Goal: Information Seeking & Learning: Learn about a topic

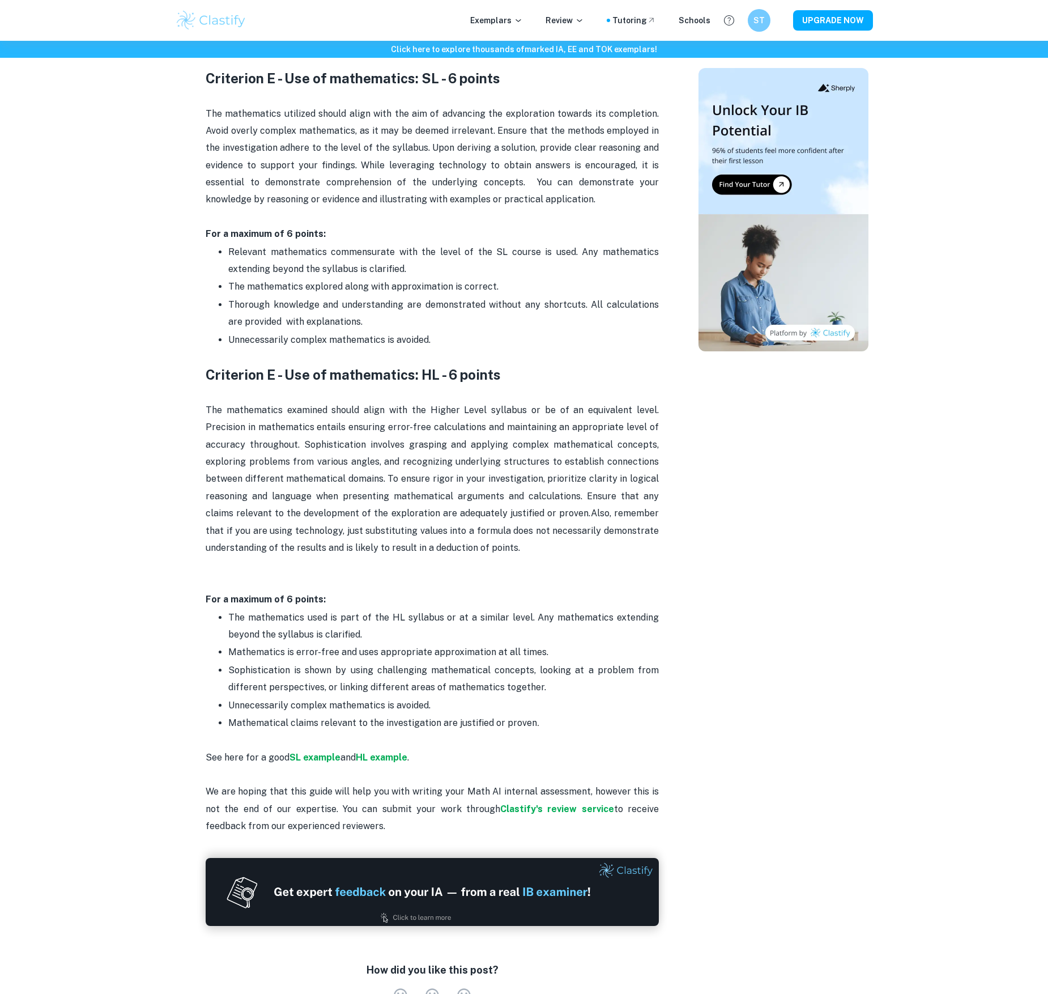
scroll to position [1857, 0]
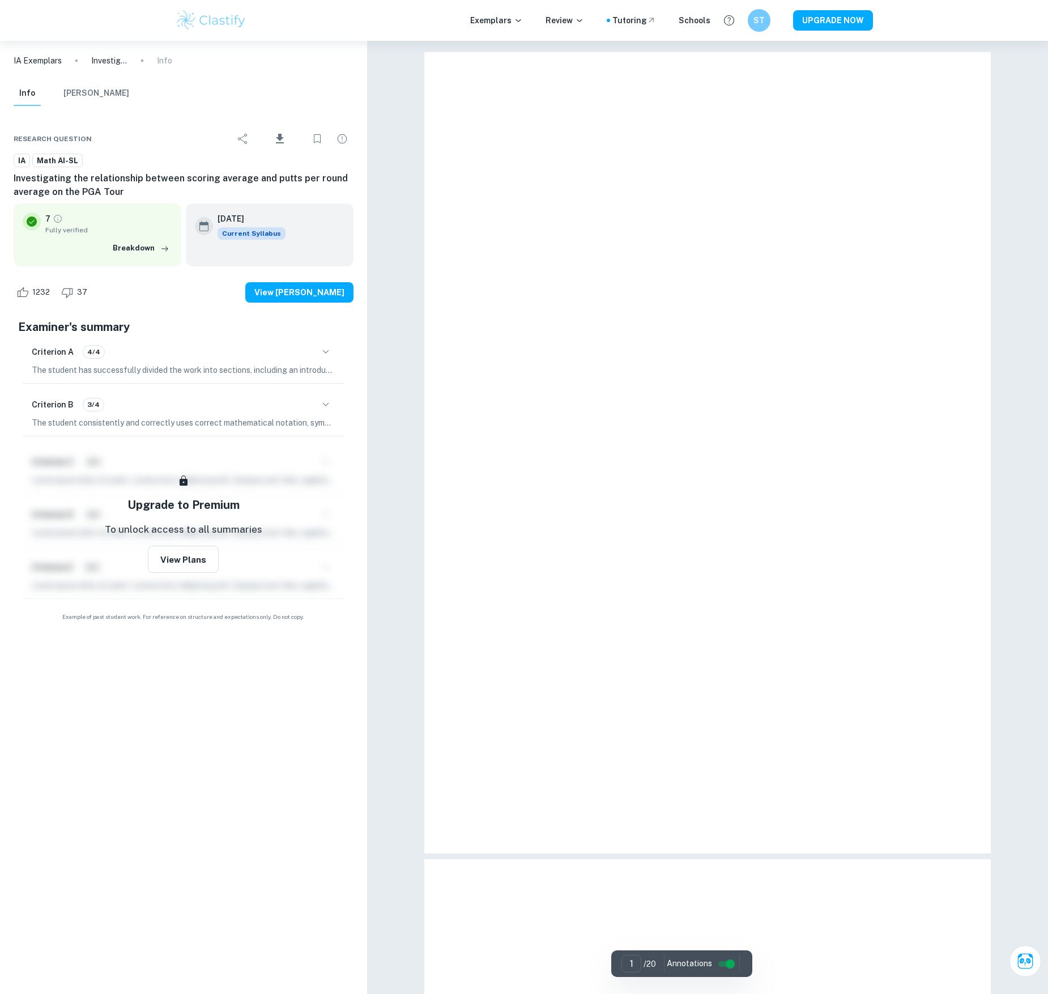
scroll to position [41, 0]
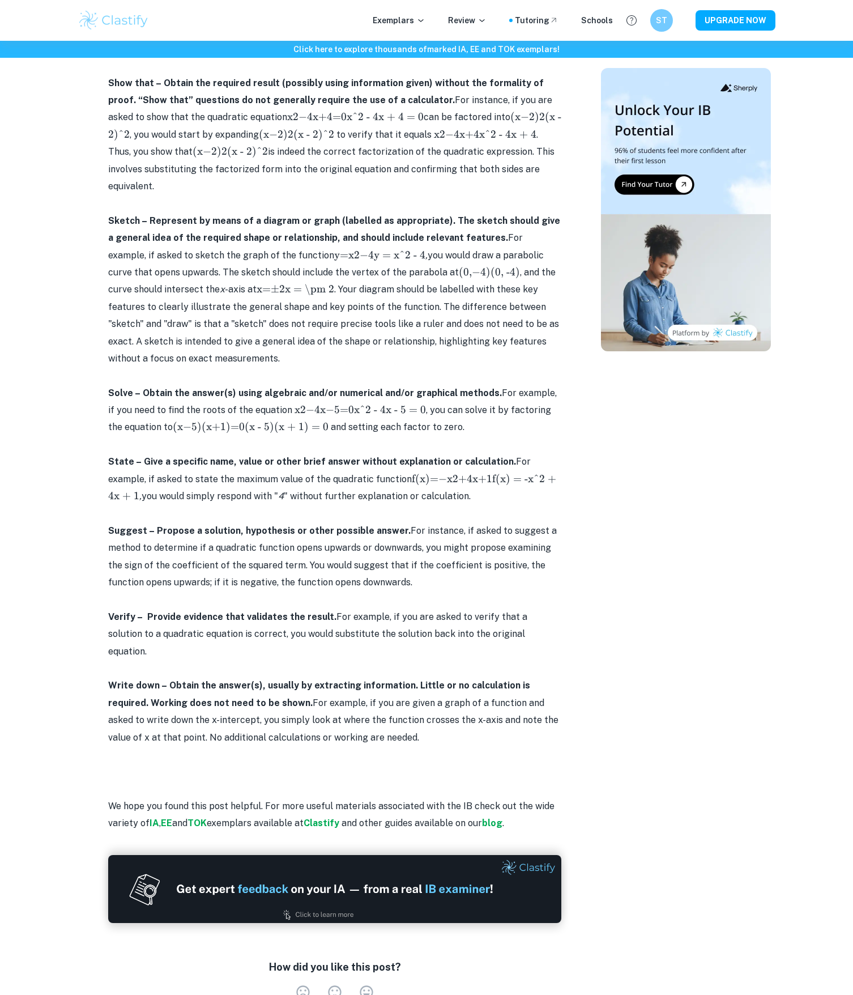
scroll to position [3757, 0]
